Goal: Information Seeking & Learning: Learn about a topic

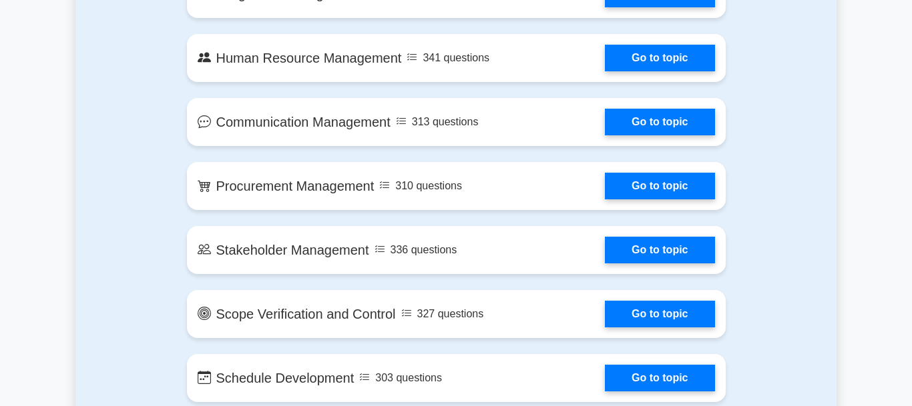
scroll to position [953, 0]
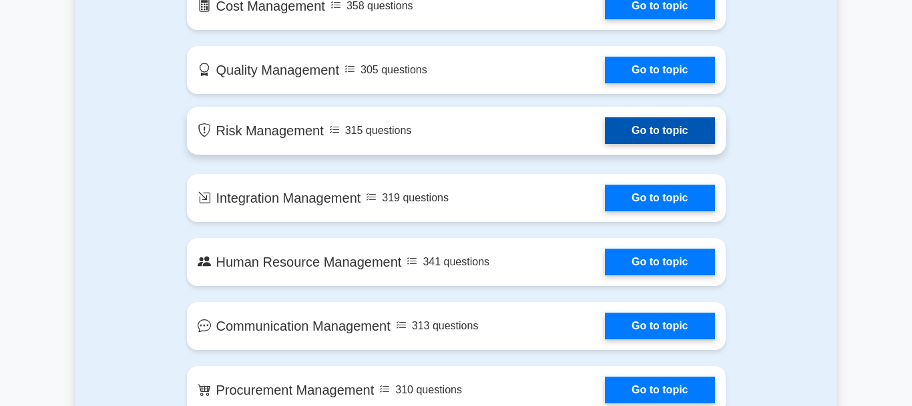
click at [647, 124] on link "Go to topic" at bounding box center [659, 130] width 109 height 27
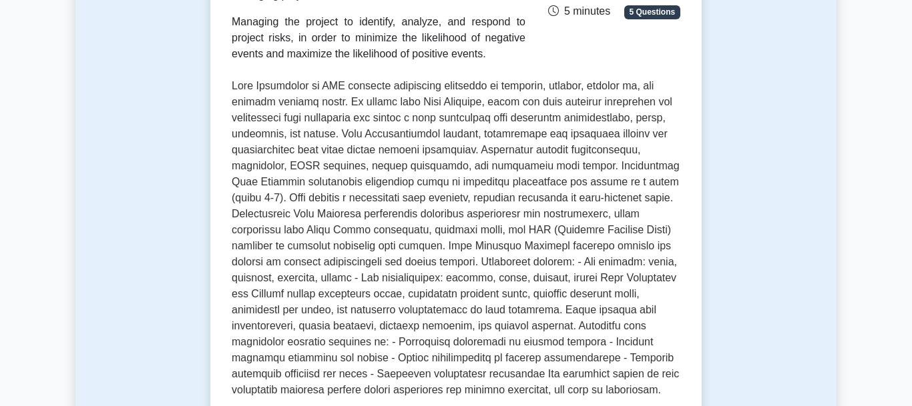
scroll to position [408, 0]
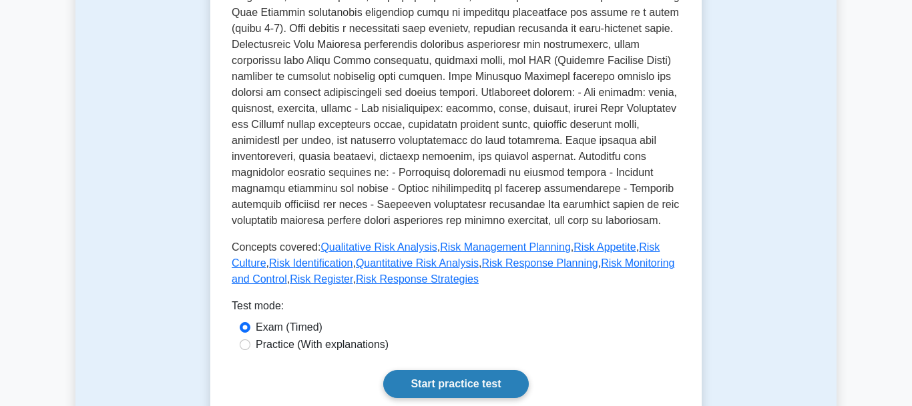
click at [475, 388] on link "Start practice test" at bounding box center [455, 384] width 145 height 28
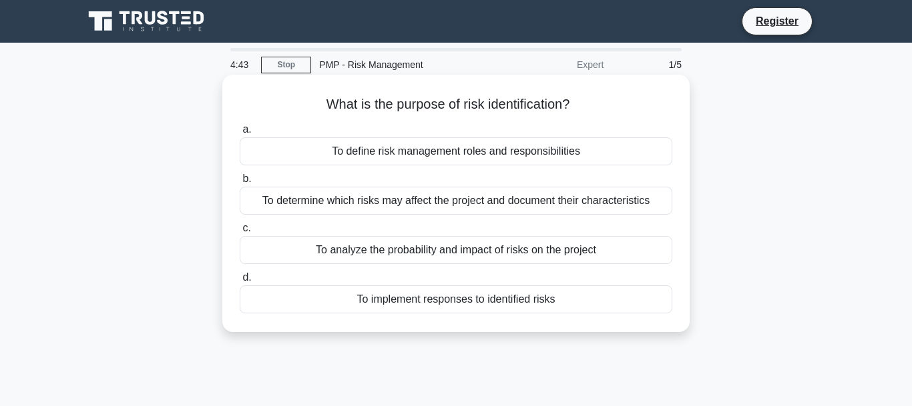
click at [458, 302] on div "To implement responses to identified risks" at bounding box center [456, 300] width 433 height 28
click at [240, 282] on input "d. To implement responses to identified risks" at bounding box center [240, 278] width 0 height 9
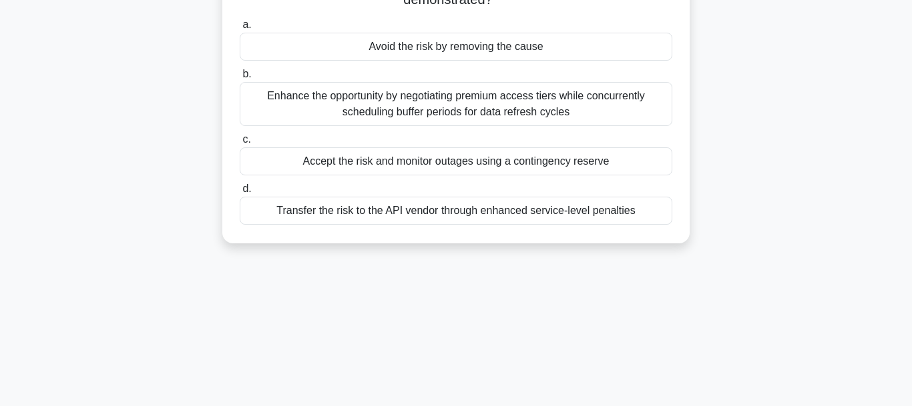
scroll to position [314, 0]
